Goal: Information Seeking & Learning: Learn about a topic

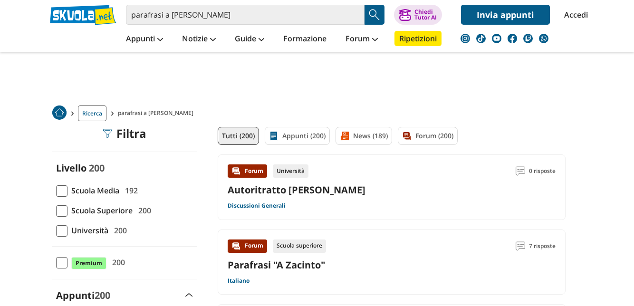
click at [60, 187] on span at bounding box center [61, 190] width 11 height 11
click at [56, 190] on input "Scuola Media 192" at bounding box center [56, 190] width 0 height 0
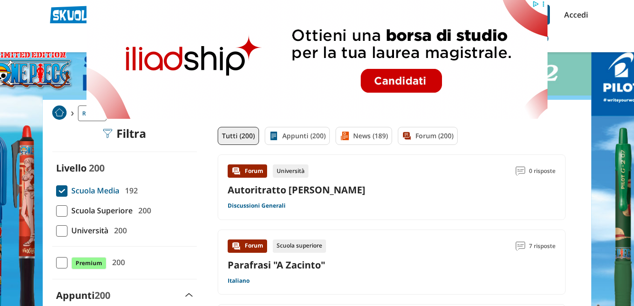
scroll to position [30, 0]
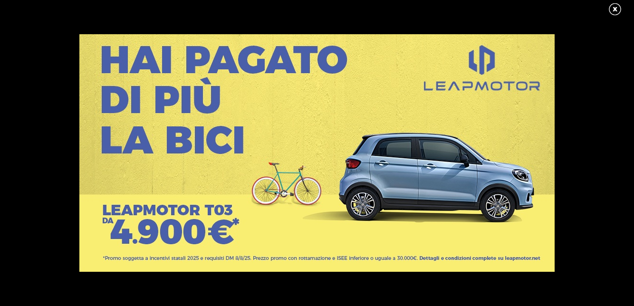
click at [610, 10] on link at bounding box center [620, 9] width 24 height 14
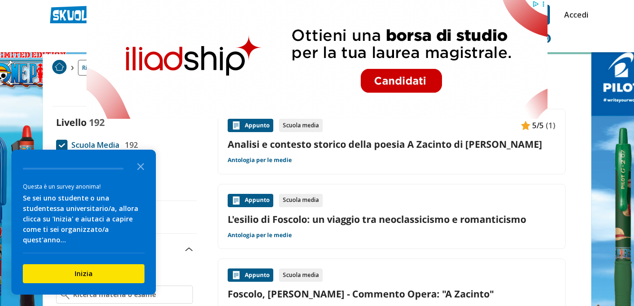
scroll to position [43, 0]
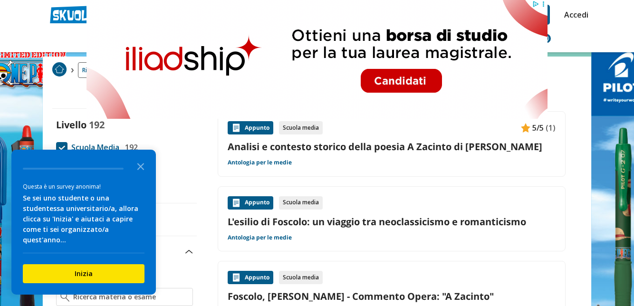
click at [138, 175] on icon "Close the survey" at bounding box center [140, 165] width 19 height 19
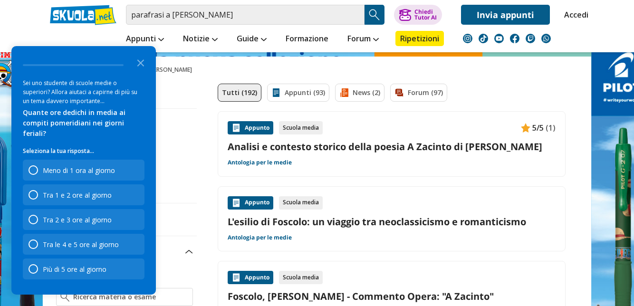
click at [139, 67] on polygon "Close the survey" at bounding box center [140, 62] width 7 height 7
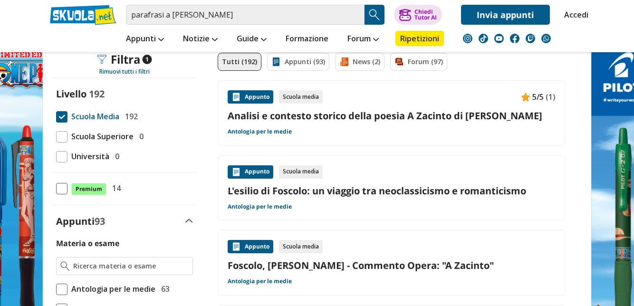
scroll to position [77, 0]
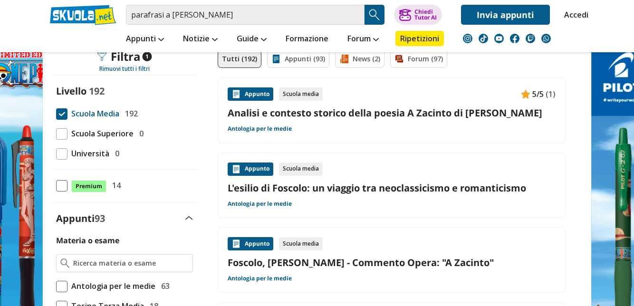
click at [256, 95] on div "Appunto" at bounding box center [251, 93] width 46 height 13
